Goal: Task Accomplishment & Management: Manage account settings

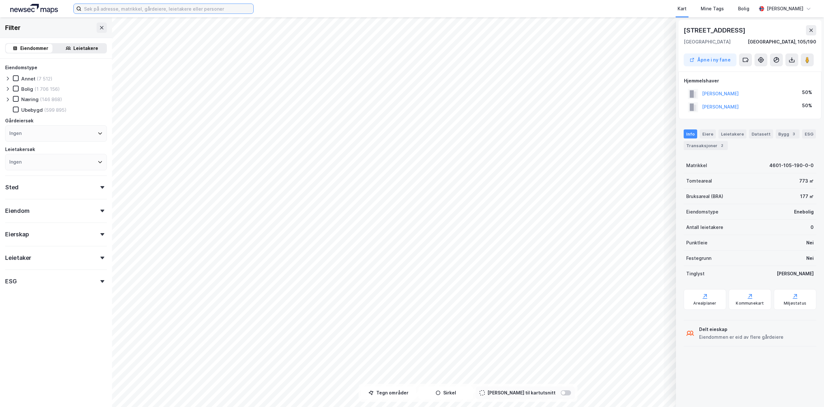
click at [117, 12] on input at bounding box center [167, 9] width 172 height 10
click at [238, 6] on input at bounding box center [167, 9] width 172 height 10
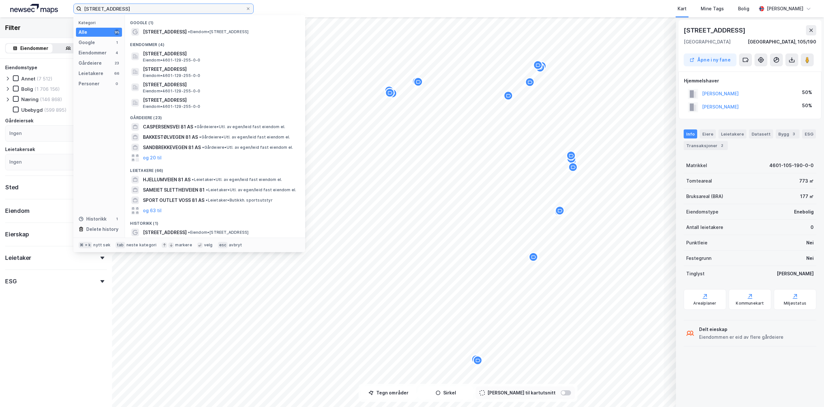
type input "[STREET_ADDRESS]"
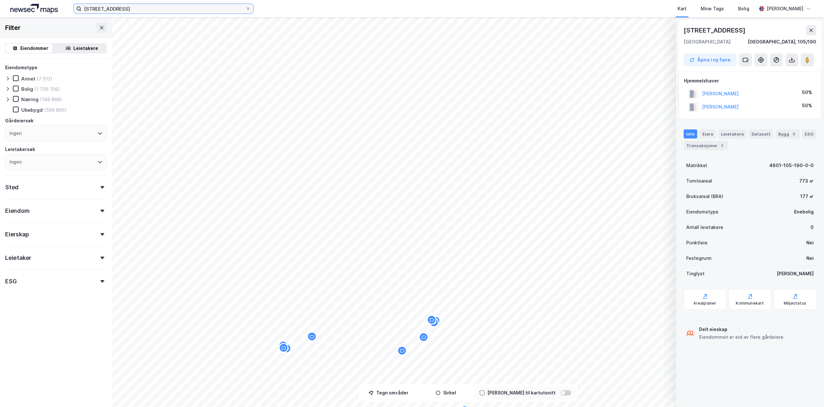
click at [141, 7] on input "[STREET_ADDRESS]" at bounding box center [163, 9] width 164 height 10
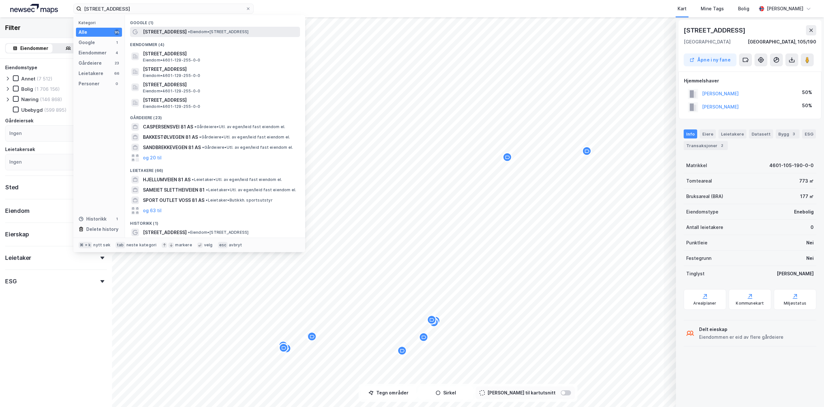
click at [163, 33] on span "[STREET_ADDRESS]" at bounding box center [165, 32] width 44 height 8
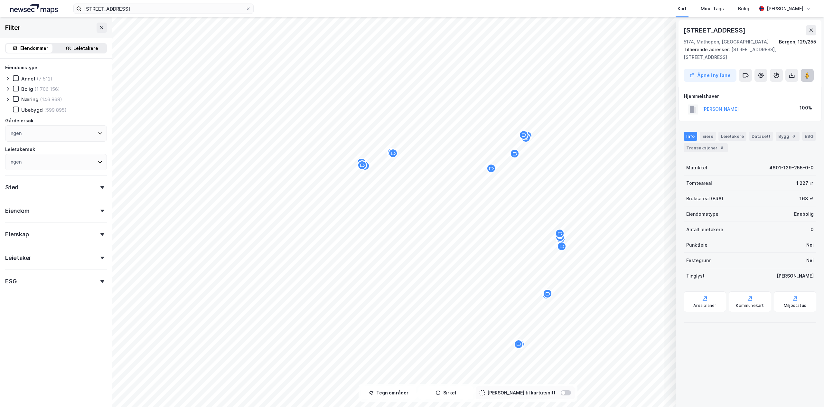
click at [805, 74] on icon at bounding box center [807, 75] width 6 height 6
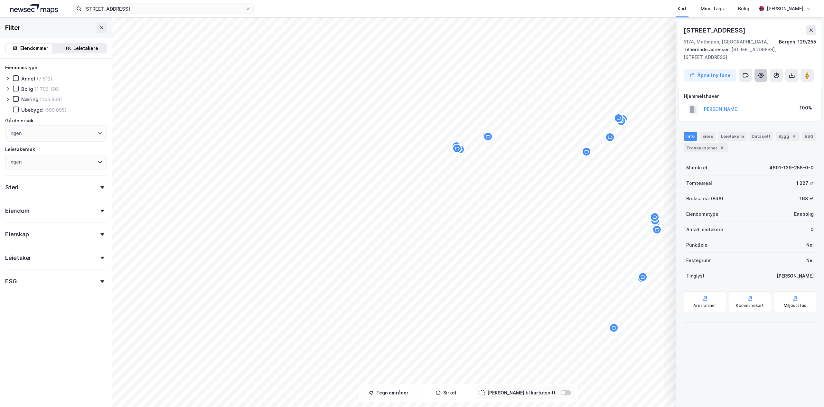
click at [764, 76] on icon at bounding box center [761, 75] width 6 height 6
click at [747, 76] on icon at bounding box center [747, 77] width 0 height 2
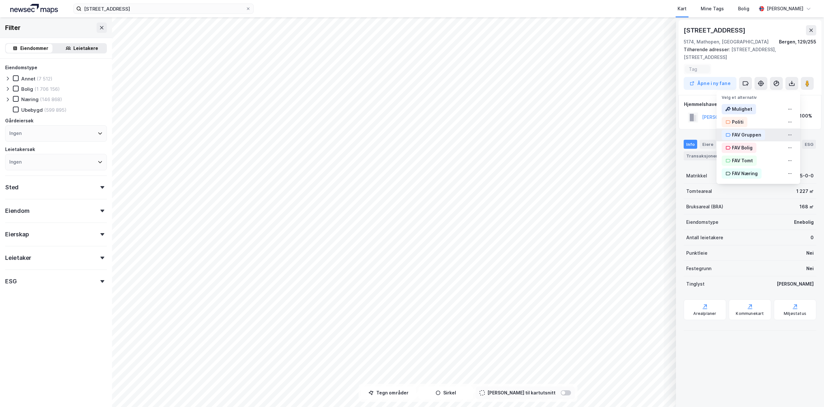
click at [740, 135] on div "FAV Gruppen" at bounding box center [746, 135] width 29 height 8
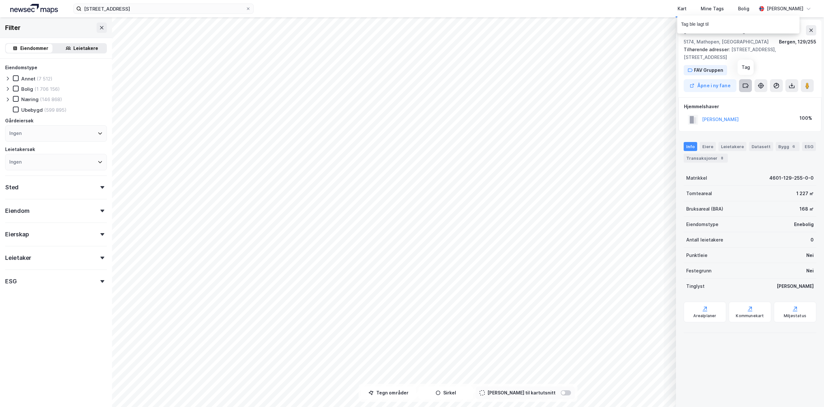
click at [747, 86] on icon at bounding box center [747, 87] width 0 height 2
click at [755, 156] on div "FAV Bolig" at bounding box center [759, 158] width 84 height 13
click at [745, 87] on icon at bounding box center [745, 85] width 6 height 6
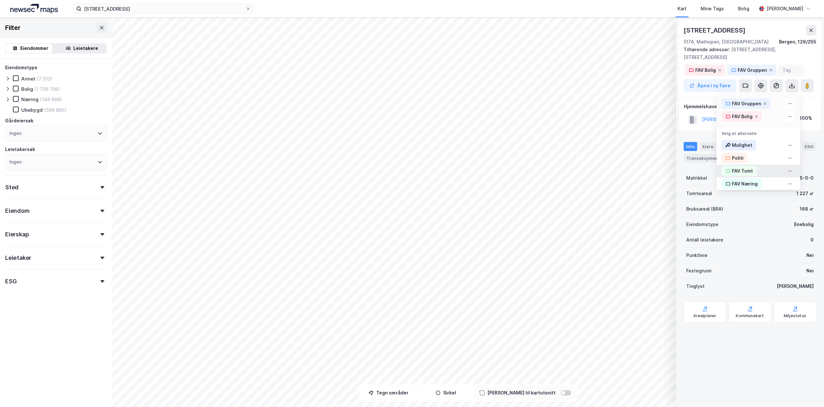
click at [757, 169] on div "FAV Tomt" at bounding box center [759, 171] width 84 height 13
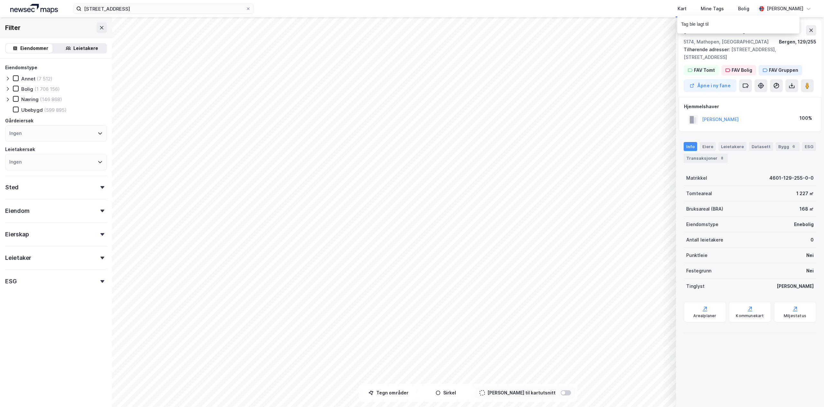
click at [812, 33] on div "Tag ble lagt til" at bounding box center [758, 25] width 122 height 21
click at [810, 31] on icon at bounding box center [811, 30] width 5 height 5
